Goal: Task Accomplishment & Management: Manage account settings

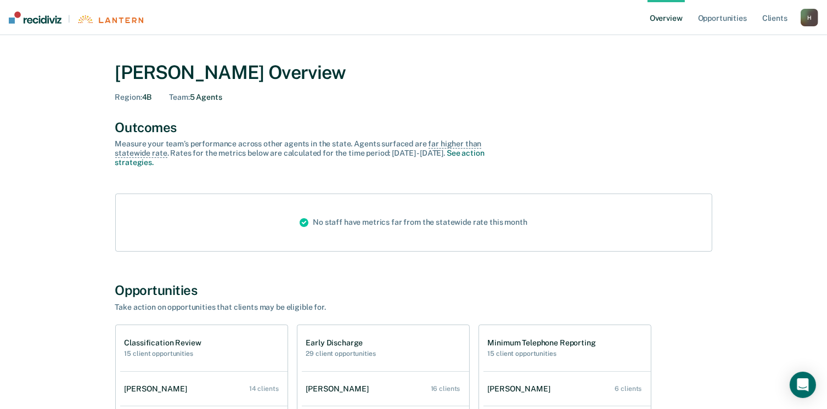
click at [805, 20] on div "H" at bounding box center [809, 18] width 18 height 18
click at [743, 75] on link "Log Out" at bounding box center [765, 70] width 88 height 9
